Goal: Check status: Check status

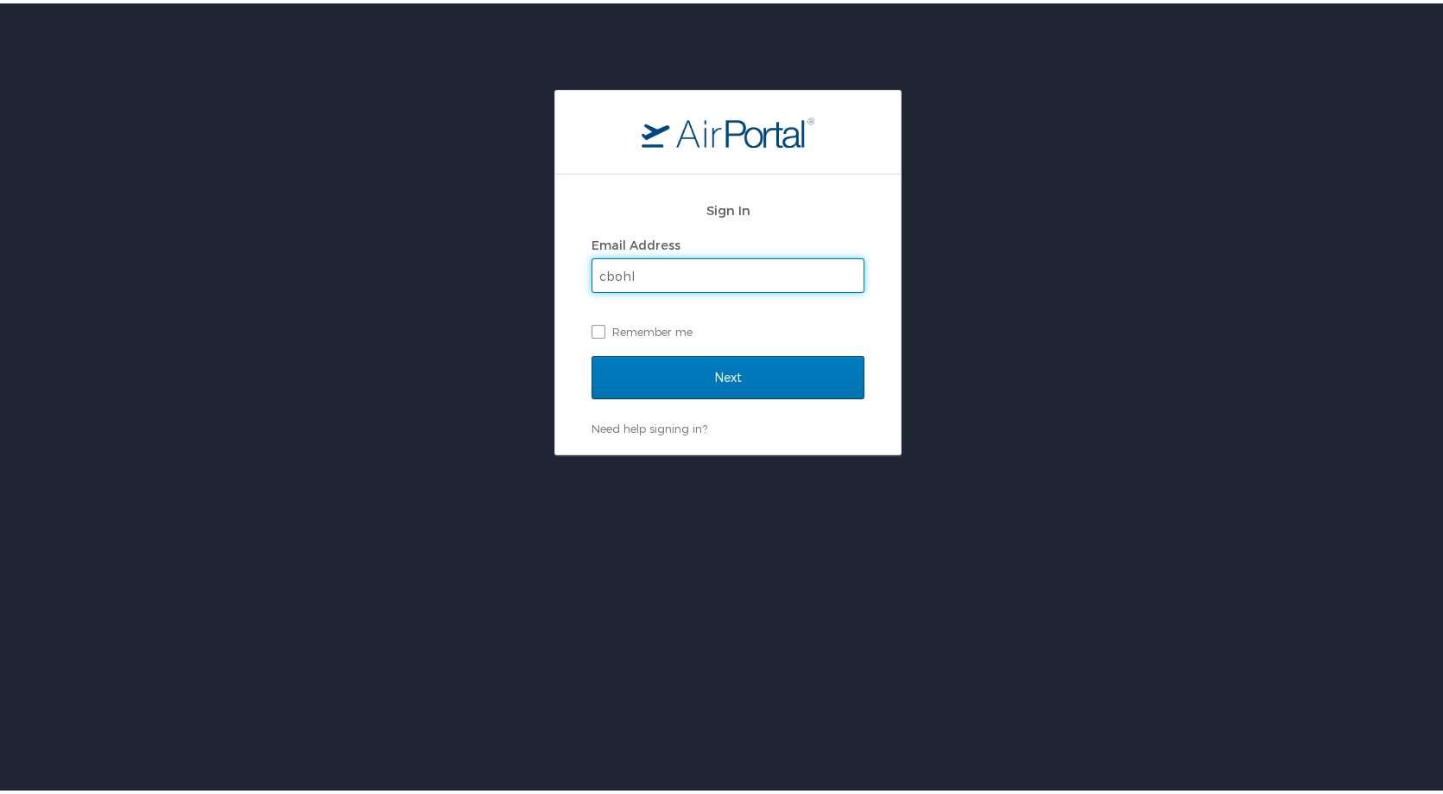
type input "cbohl@bpcc.edu"
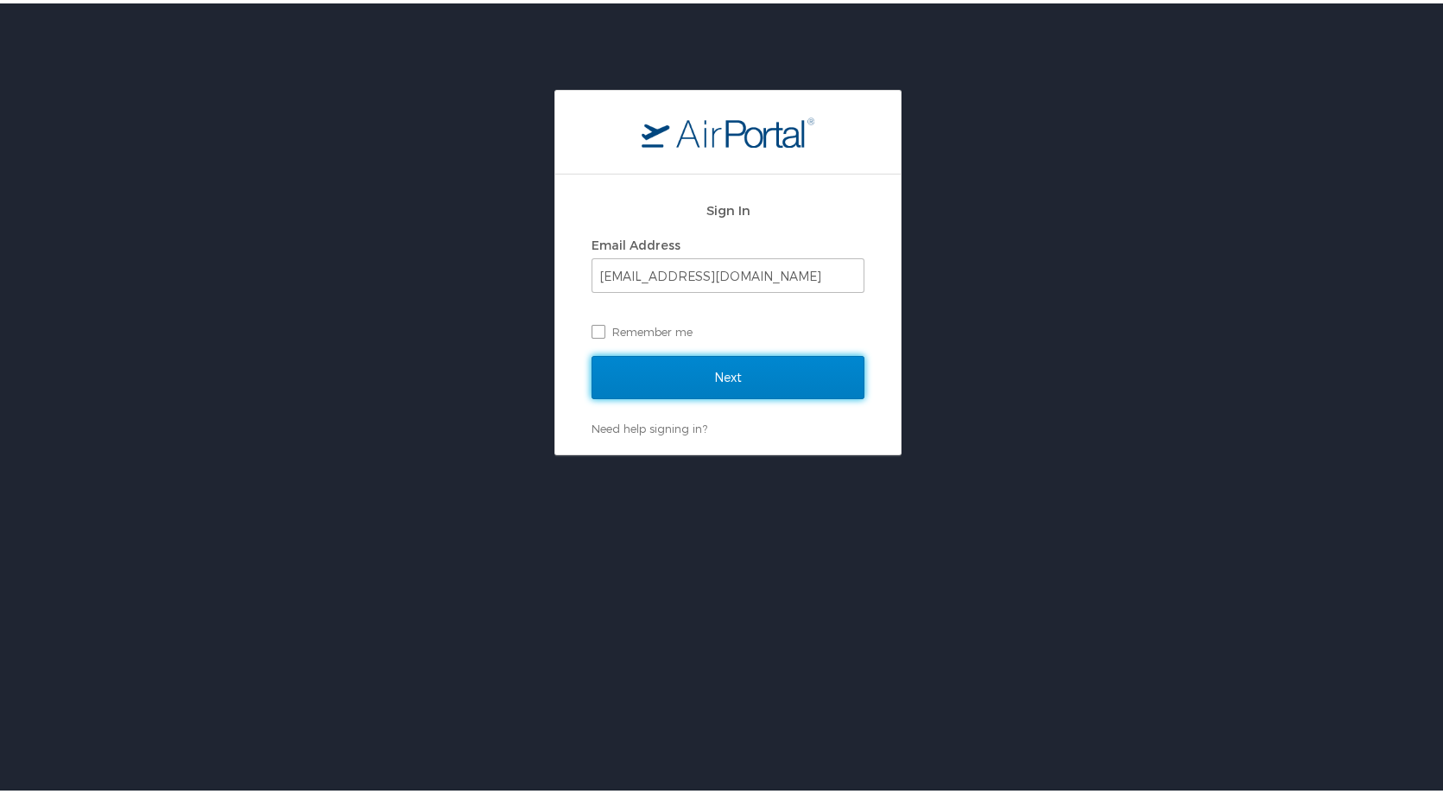
click at [706, 388] on input "Next" at bounding box center [728, 373] width 273 height 43
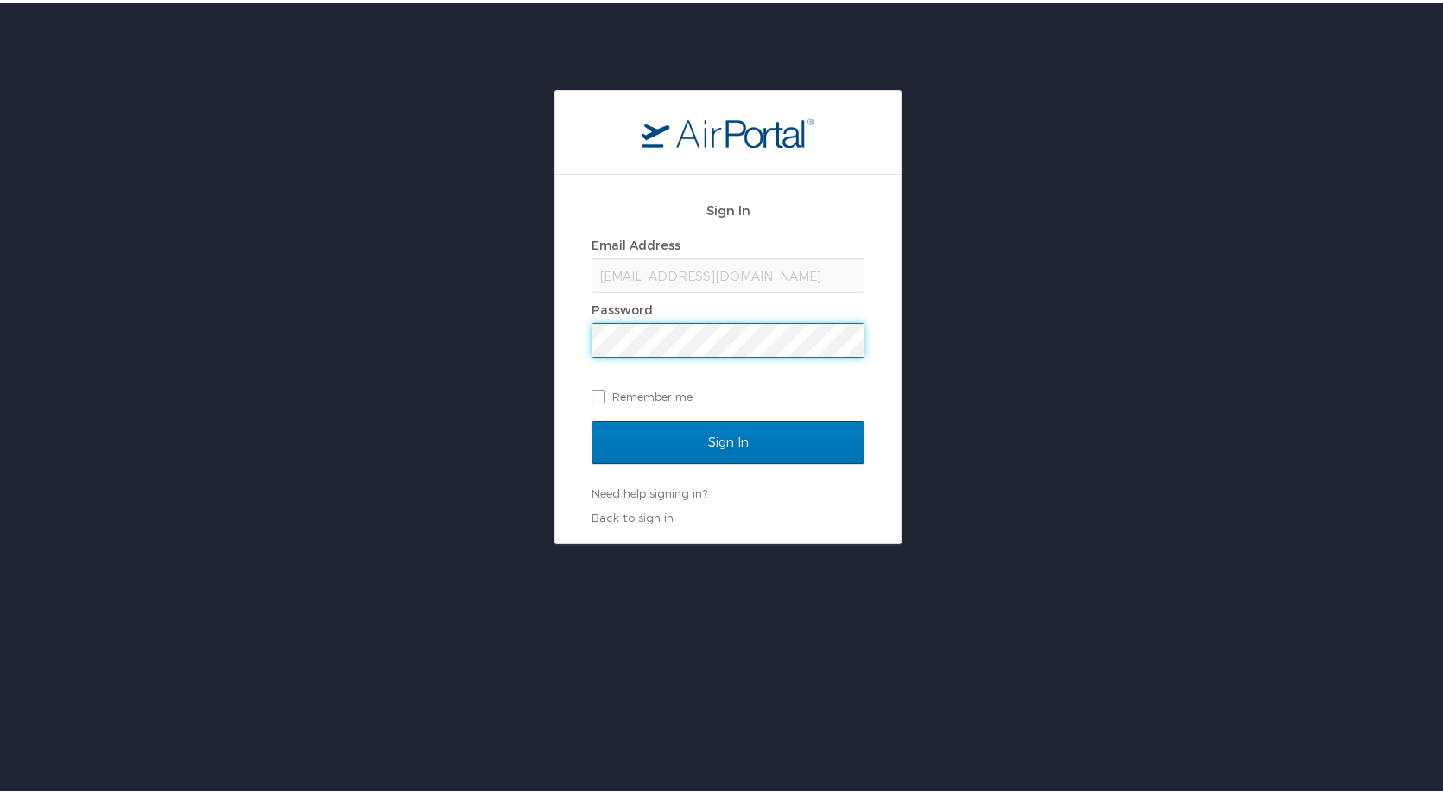
click at [592, 417] on input "Sign In" at bounding box center [728, 438] width 273 height 43
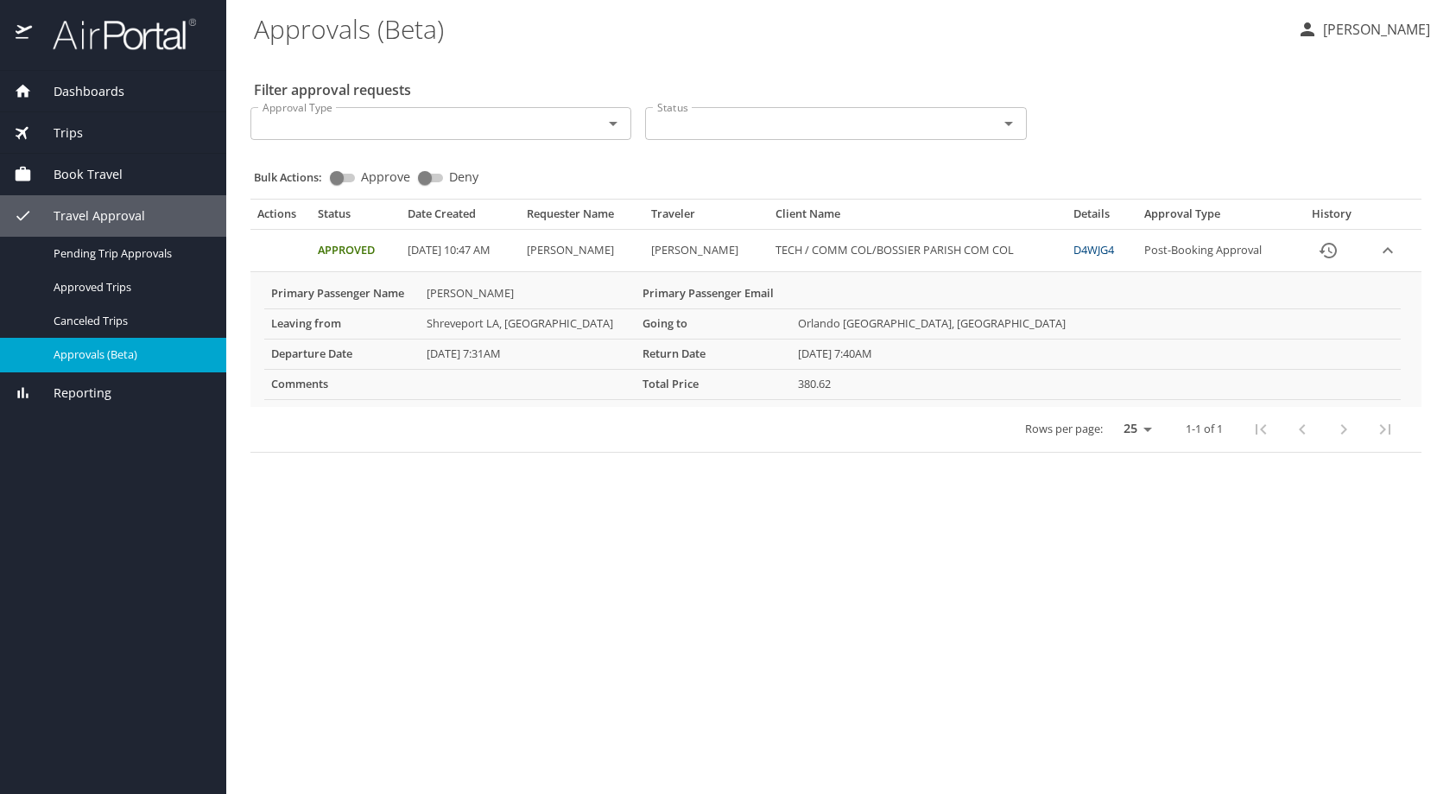
click at [1103, 252] on link "D4WJG4" at bounding box center [1093, 250] width 41 height 16
click at [1381, 249] on icon "expand row" at bounding box center [1387, 250] width 21 height 21
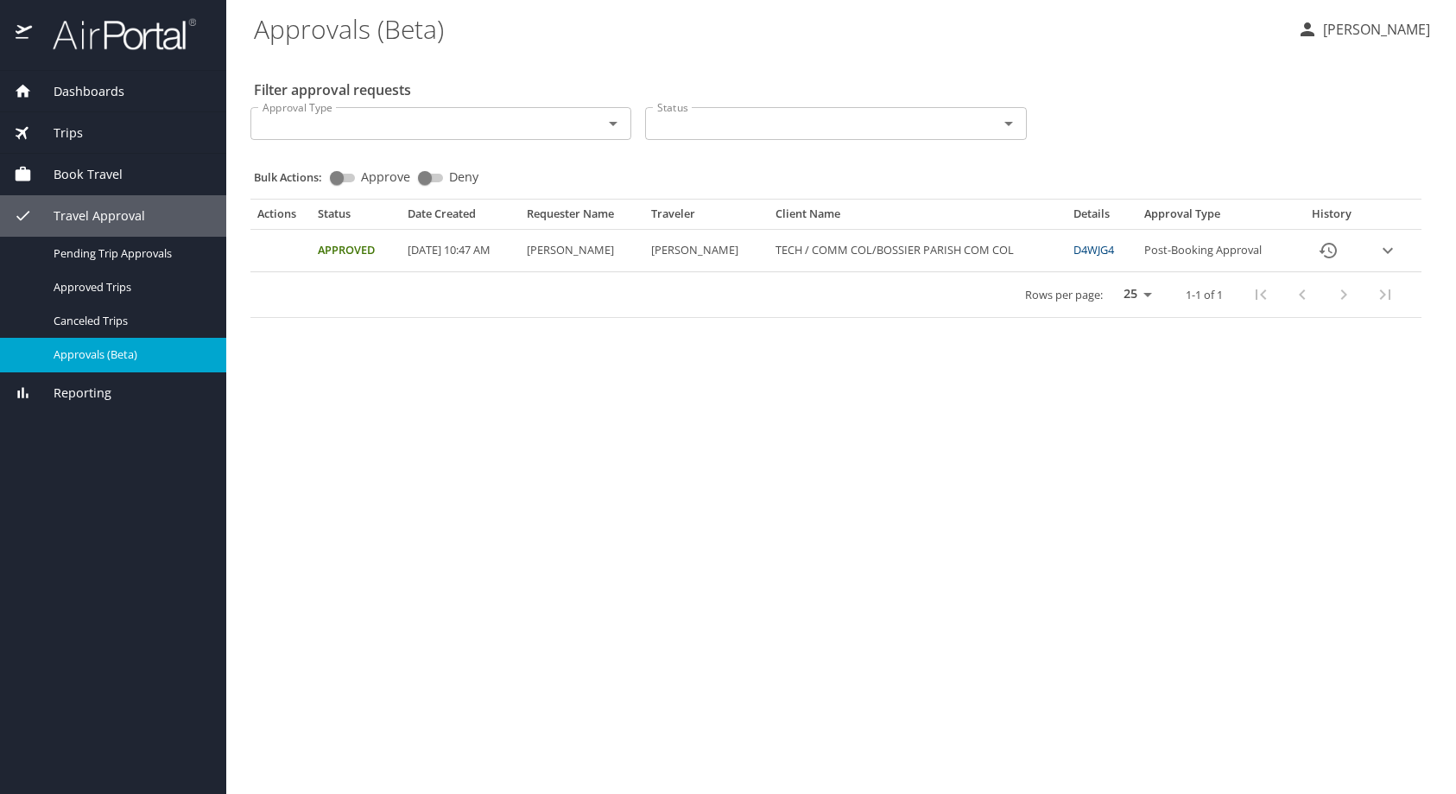
click at [1381, 249] on icon "expand row" at bounding box center [1387, 250] width 21 height 21
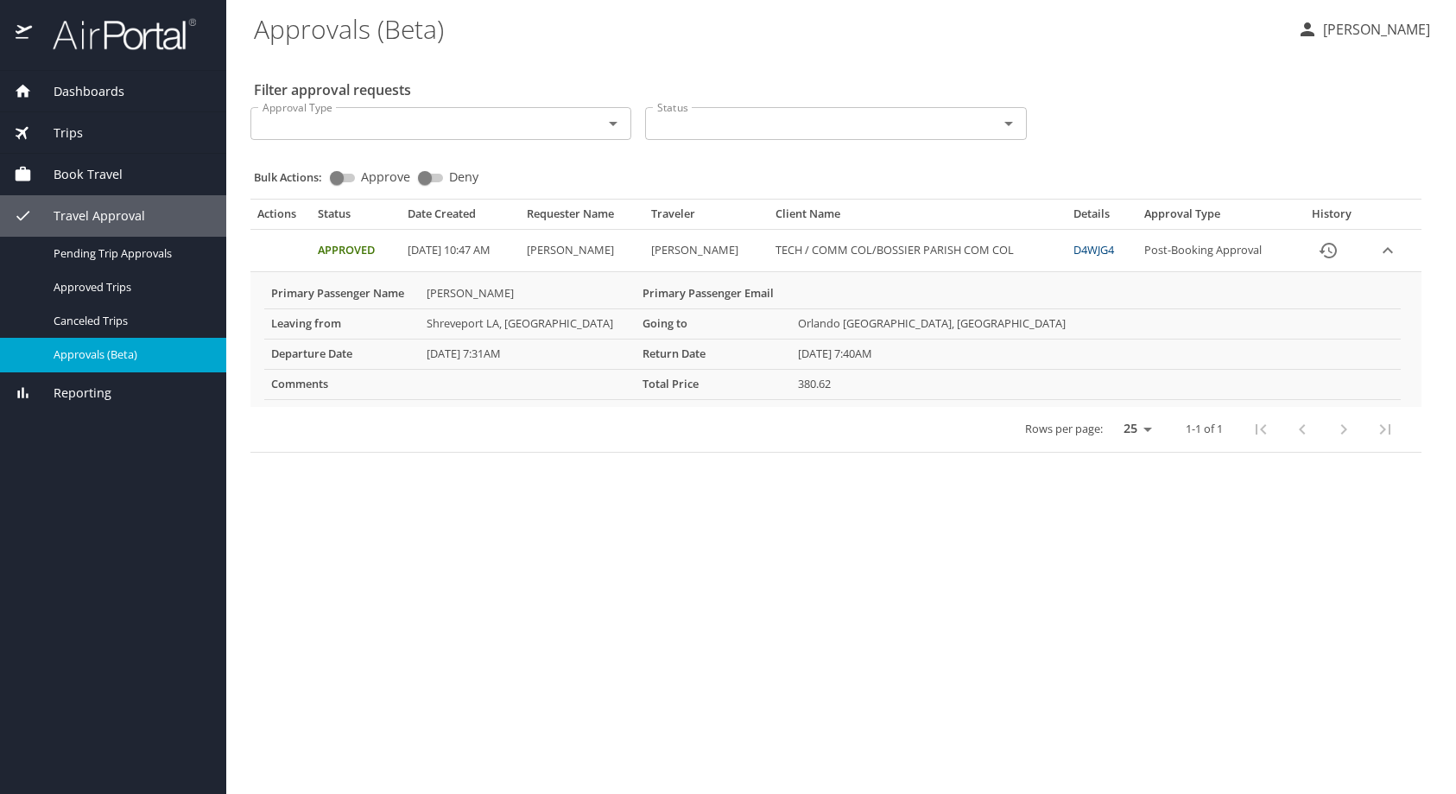
click at [1137, 691] on main "Approvals (Beta) Christine Bohl Filter approval requests Approval Type Approval…" at bounding box center [841, 397] width 1230 height 794
click at [1333, 253] on icon "History" at bounding box center [1328, 251] width 17 height 16
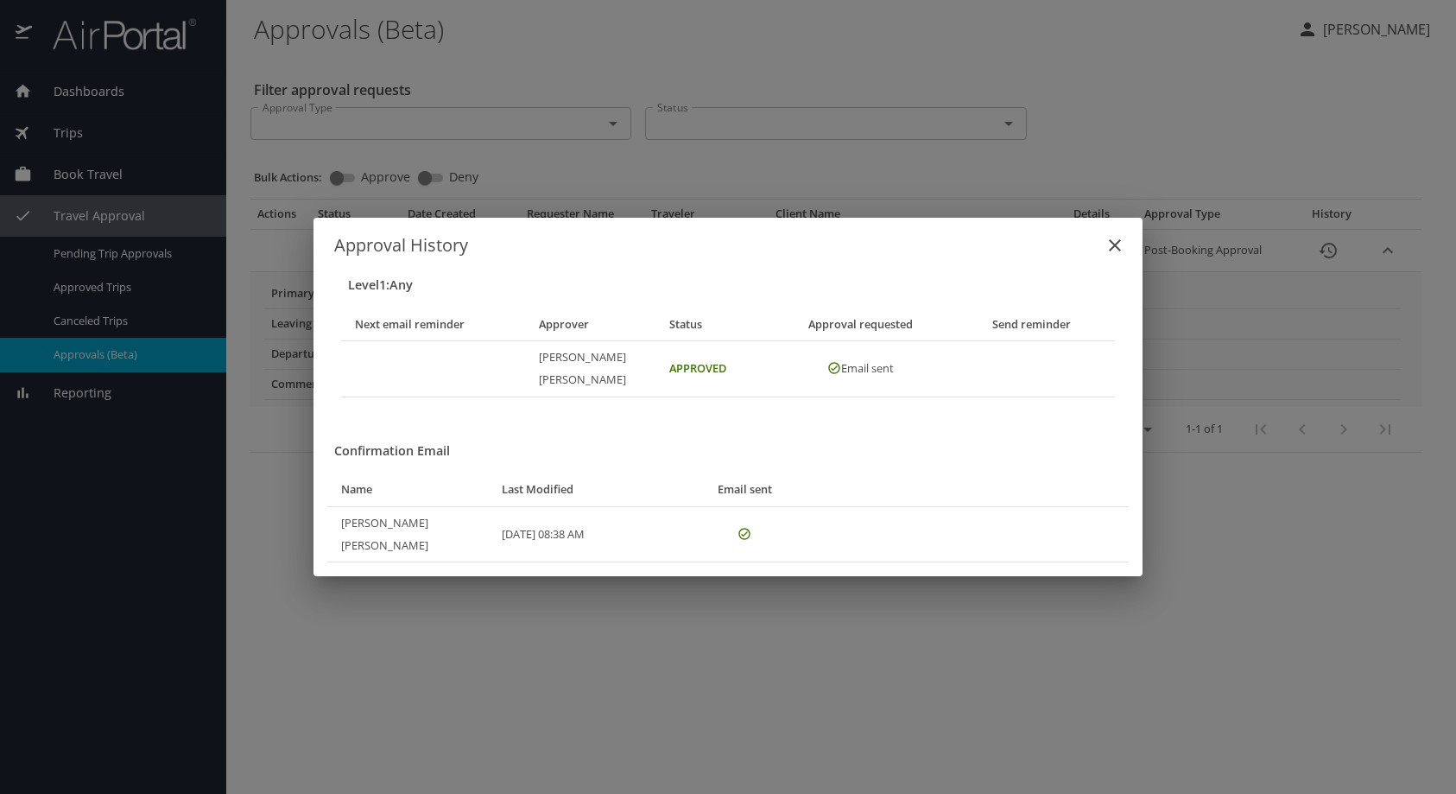
click at [1111, 256] on icon "close" at bounding box center [1115, 245] width 21 height 21
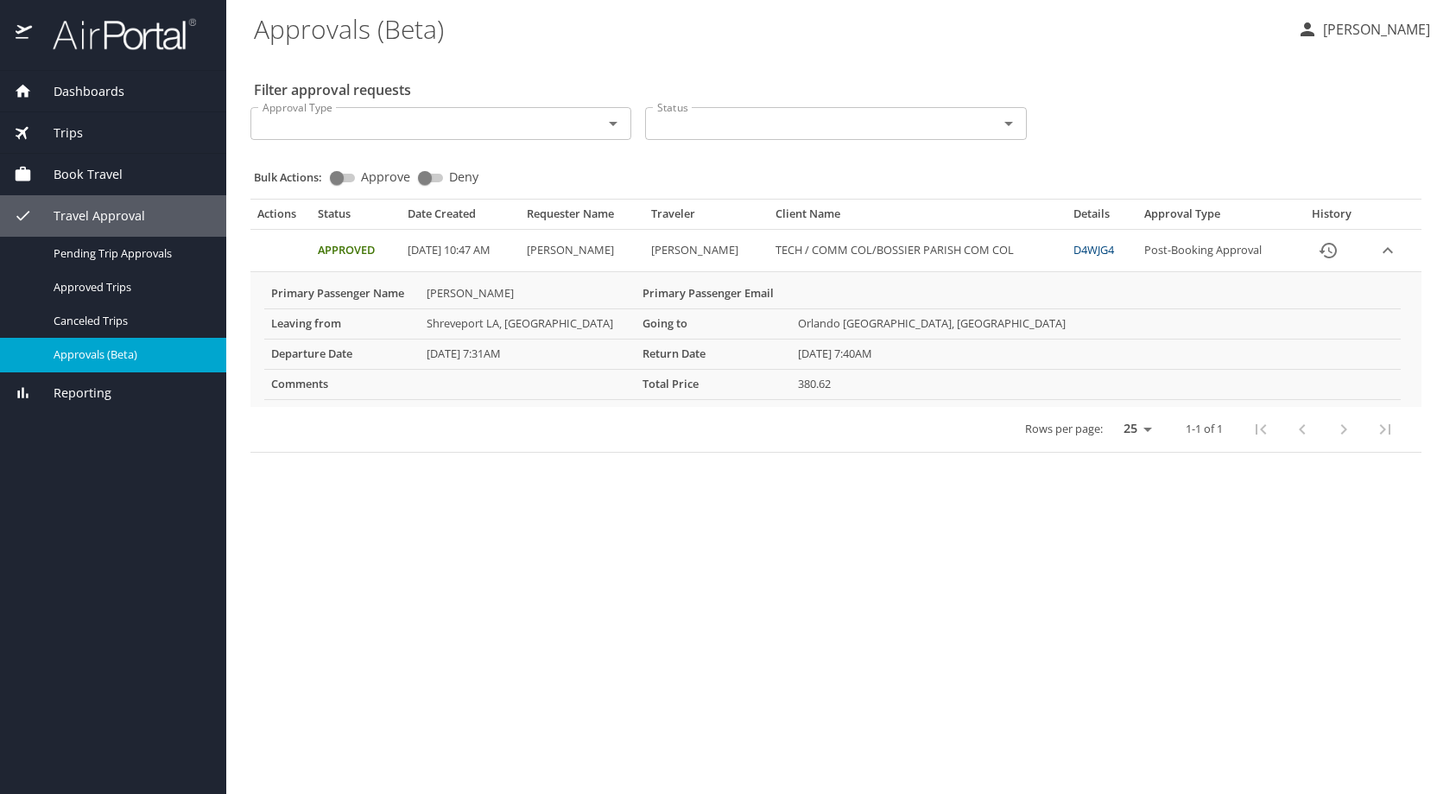
click at [1141, 675] on main "Approvals (Beta) Christine Bohl Filter approval requests Approval Type Approval…" at bounding box center [841, 397] width 1230 height 794
click at [1391, 241] on icon "expand row" at bounding box center [1387, 250] width 21 height 21
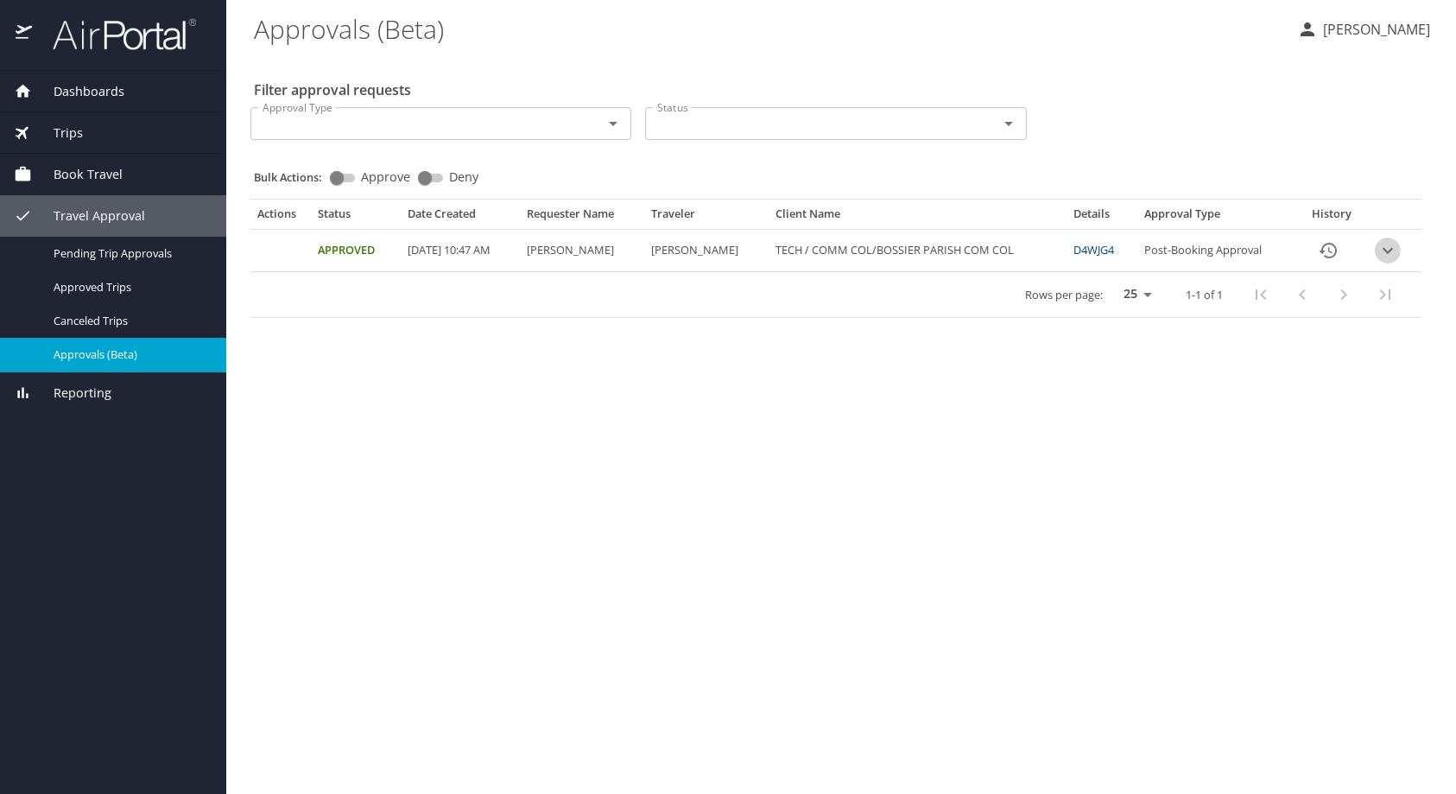
click at [1391, 241] on icon "expand row" at bounding box center [1387, 250] width 21 height 21
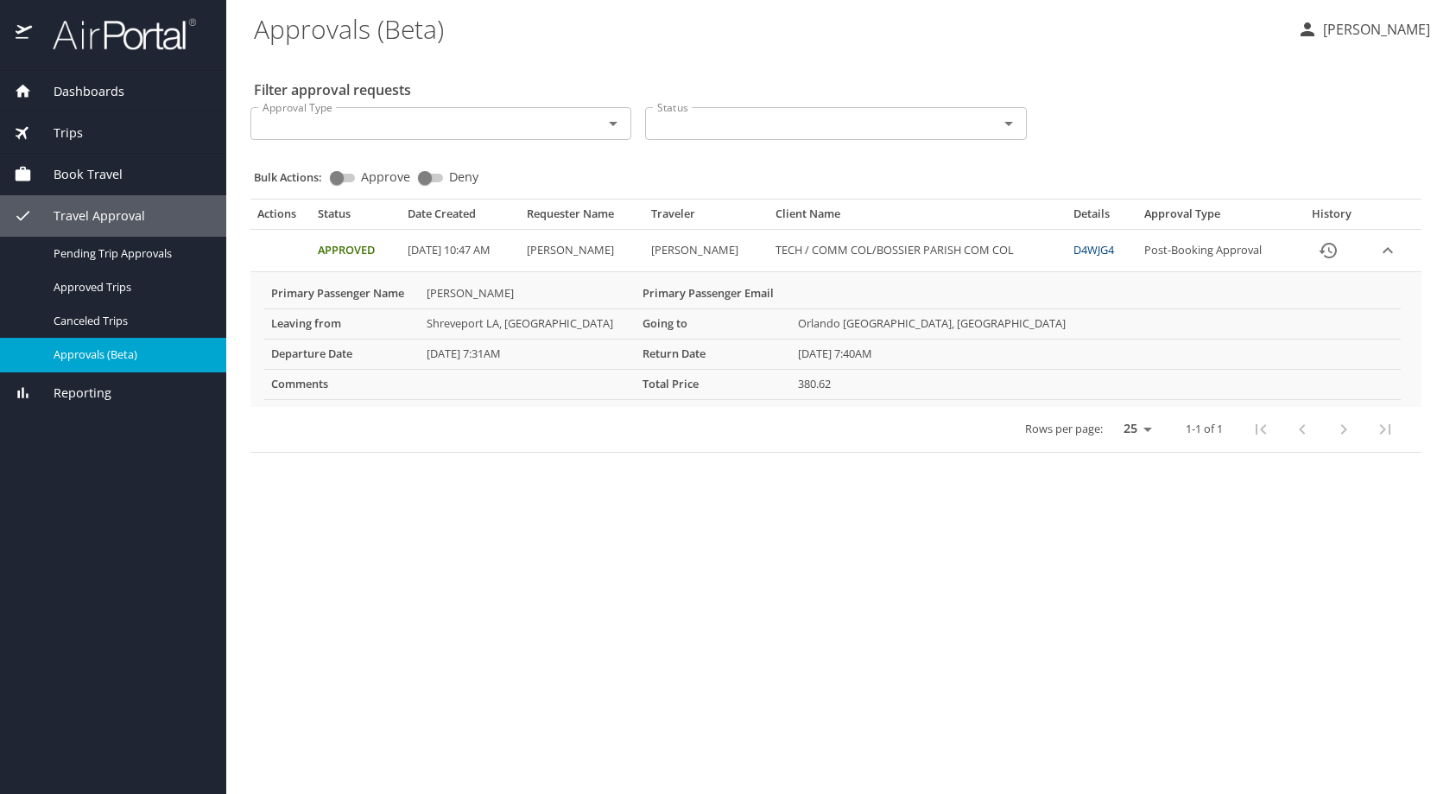
click at [1103, 250] on link "D4WJG4" at bounding box center [1093, 250] width 41 height 16
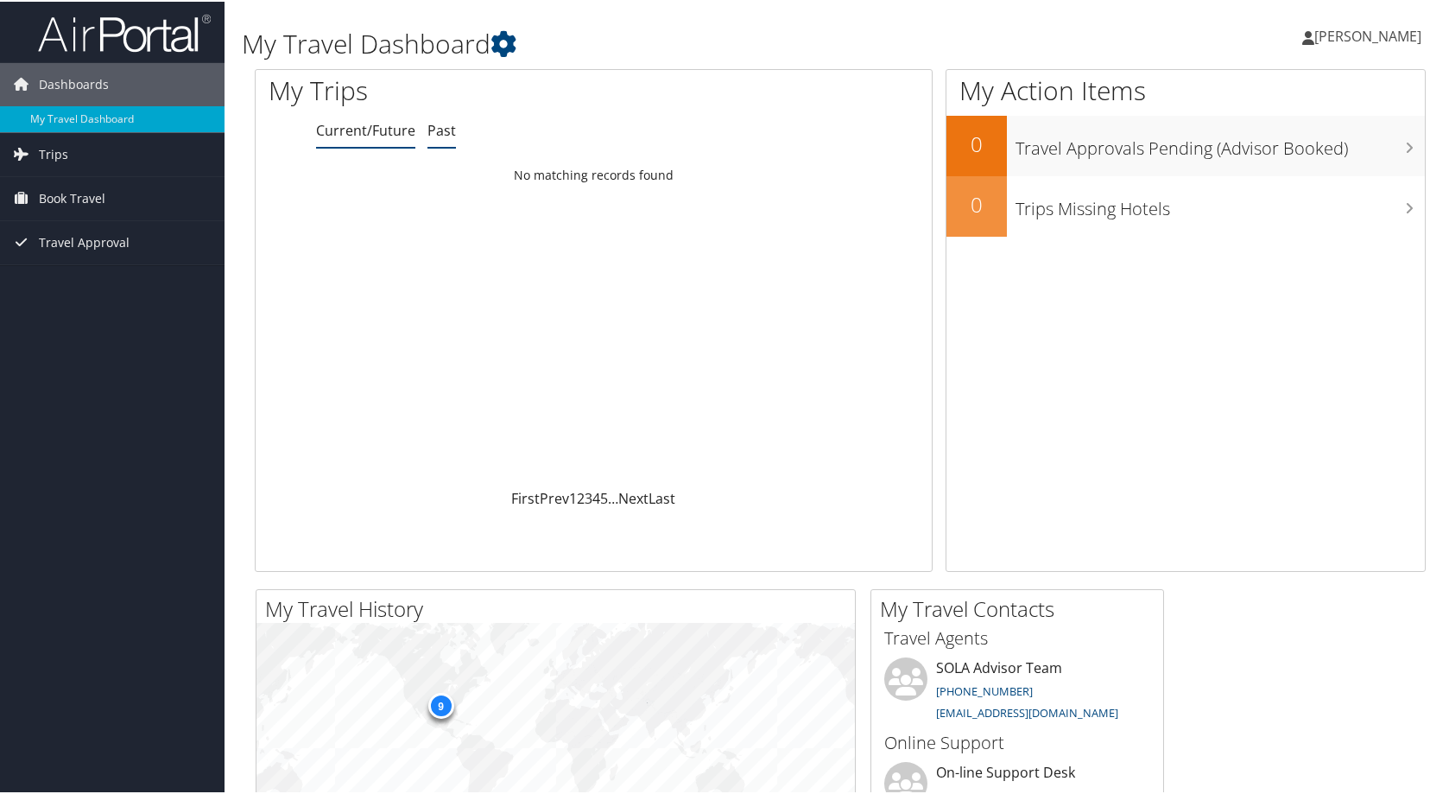
click at [433, 129] on link "Past" at bounding box center [441, 128] width 28 height 19
click at [389, 135] on link "Current/Future" at bounding box center [365, 128] width 99 height 19
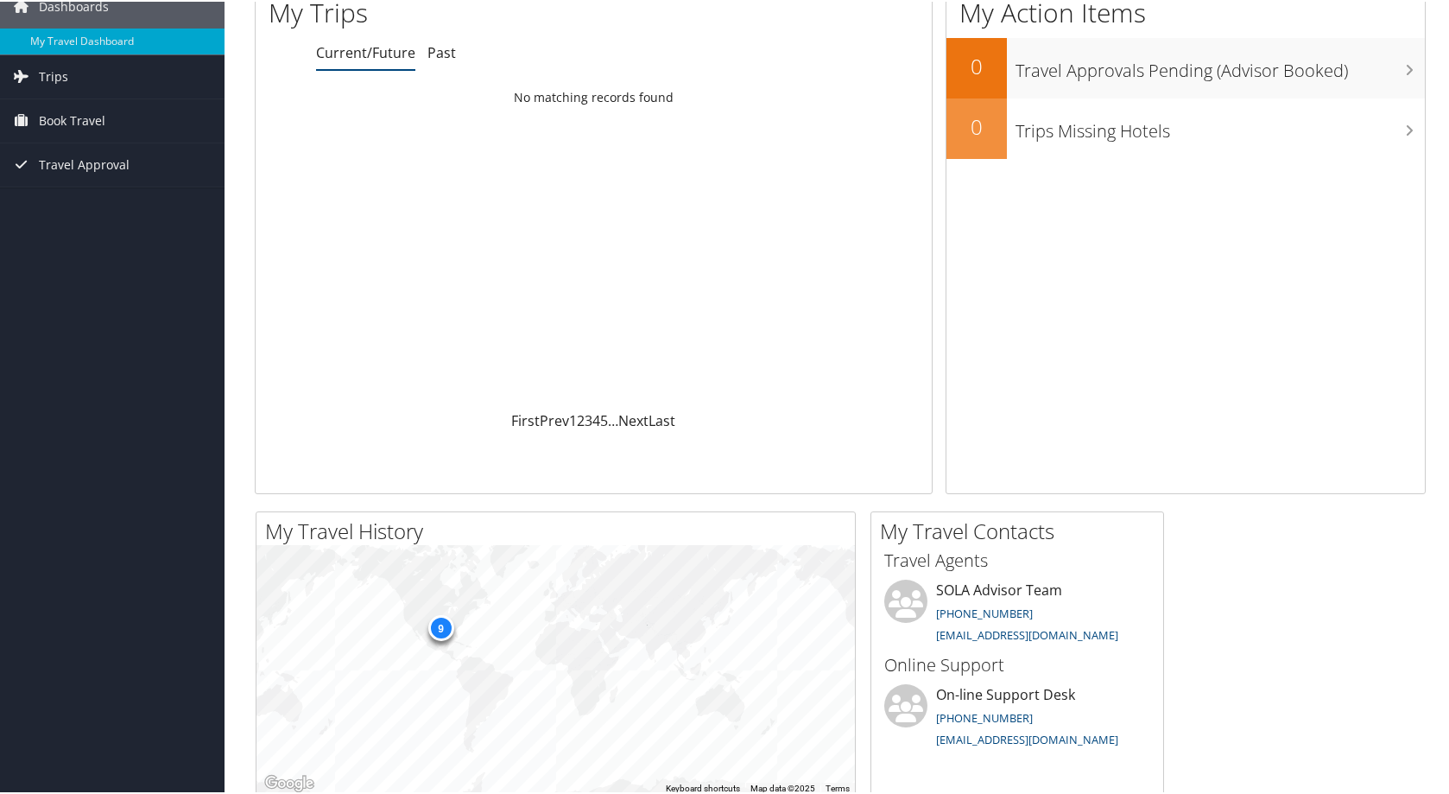
scroll to position [173, 0]
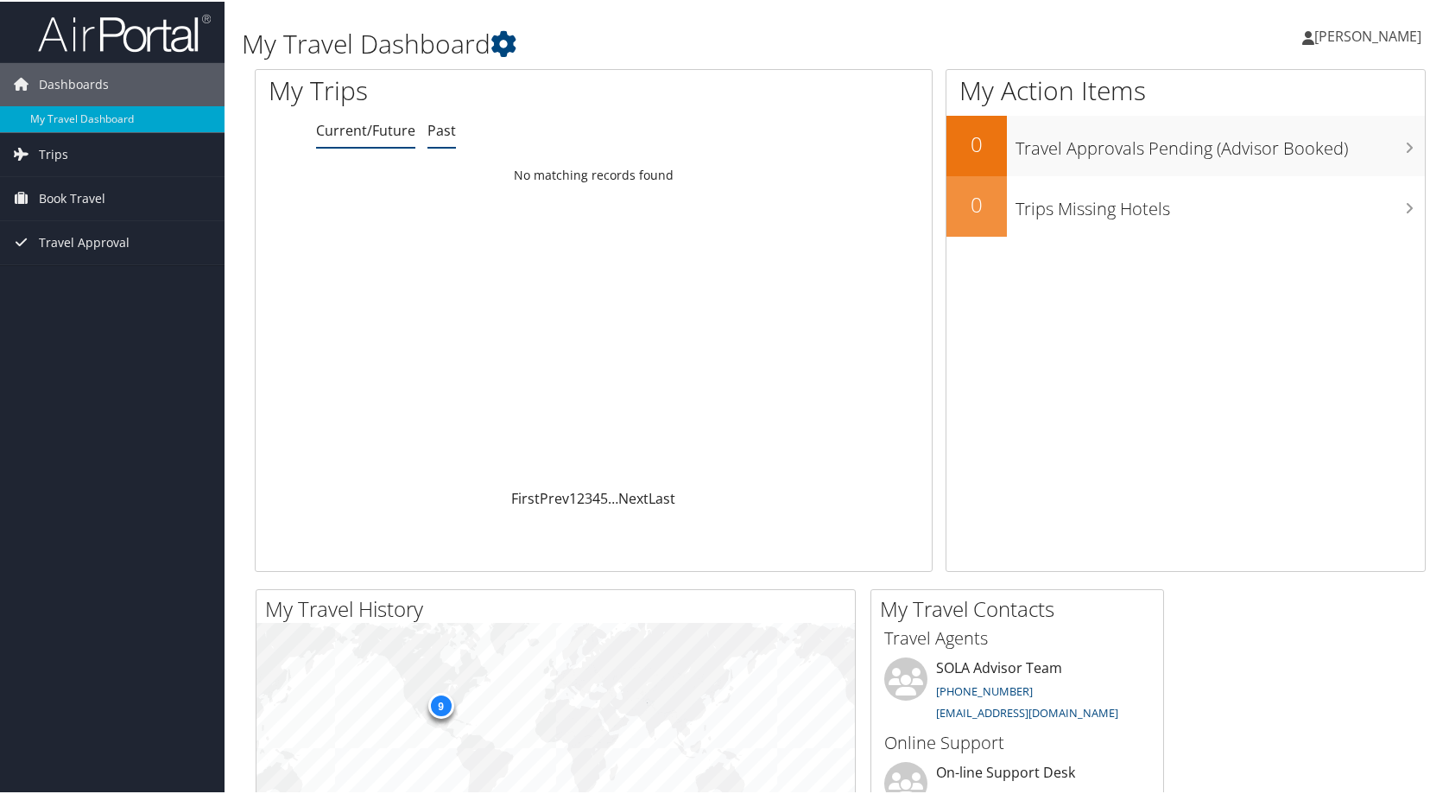
click at [447, 130] on link "Past" at bounding box center [441, 128] width 28 height 19
click at [395, 131] on link "Current/Future" at bounding box center [365, 128] width 99 height 19
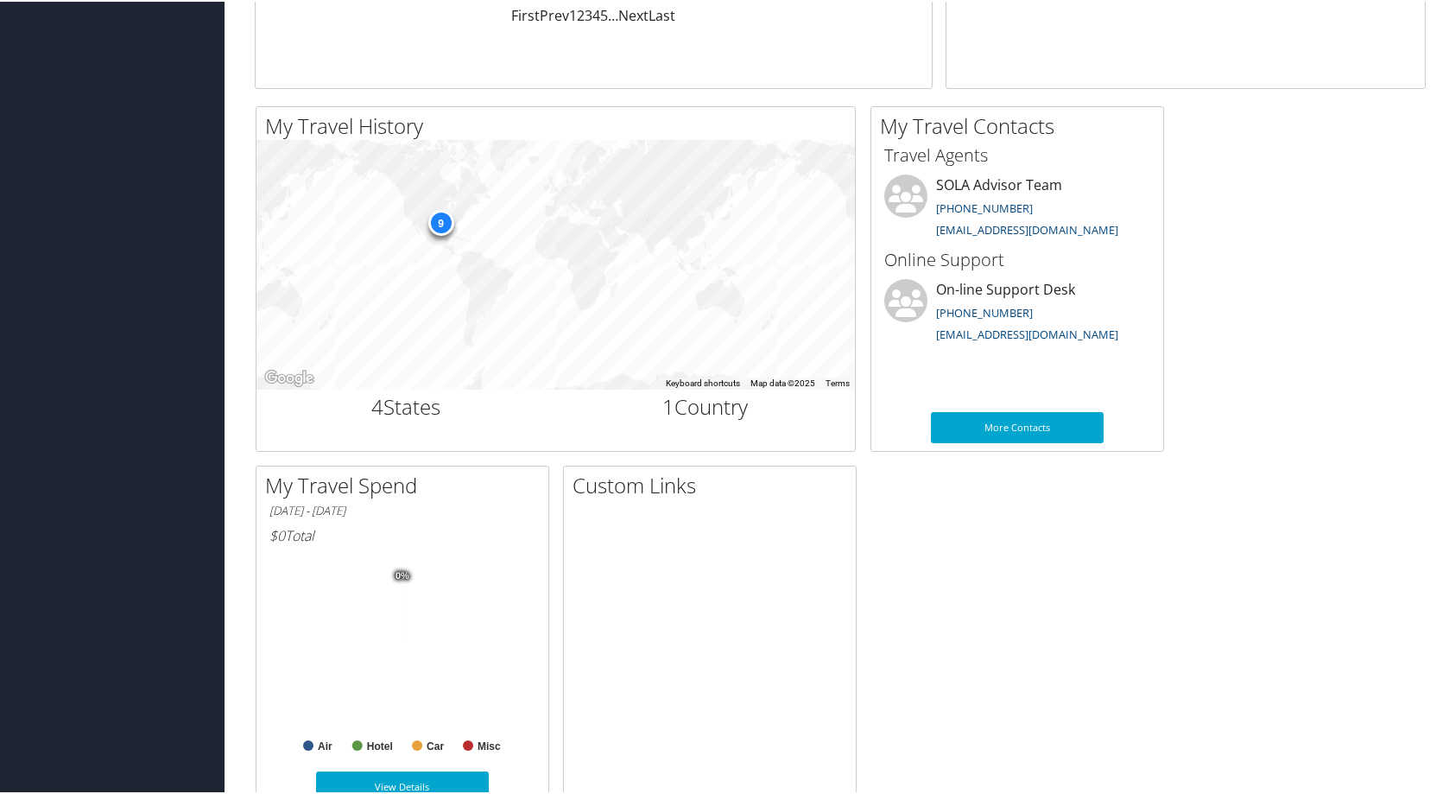
scroll to position [529, 0]
